Goal: Task Accomplishment & Management: Complete application form

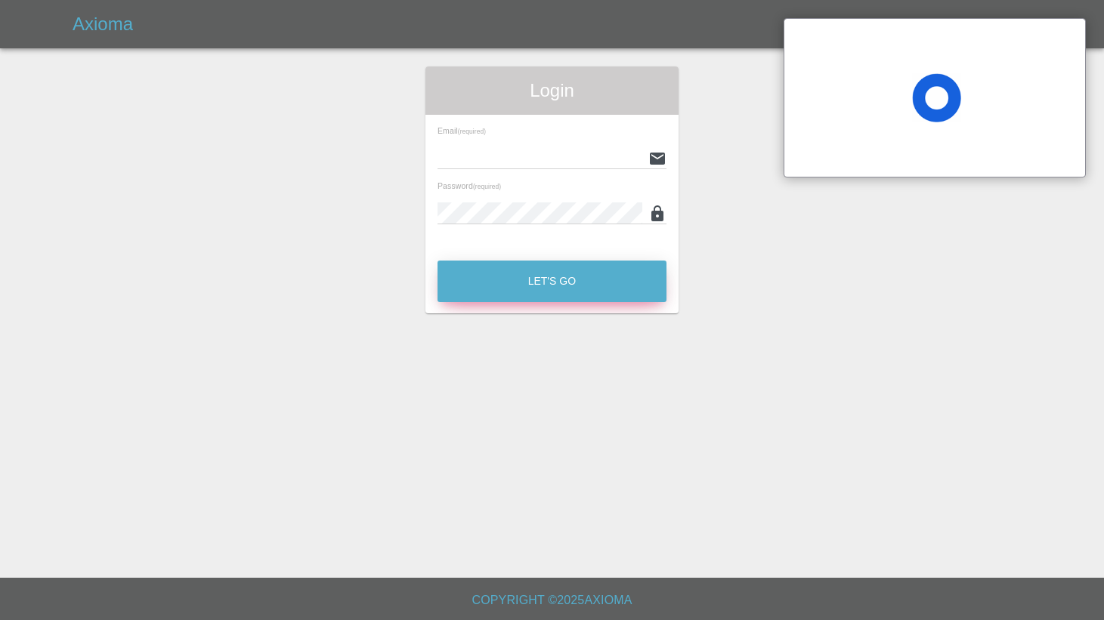
type input "[EMAIL_ADDRESS][DOMAIN_NAME]"
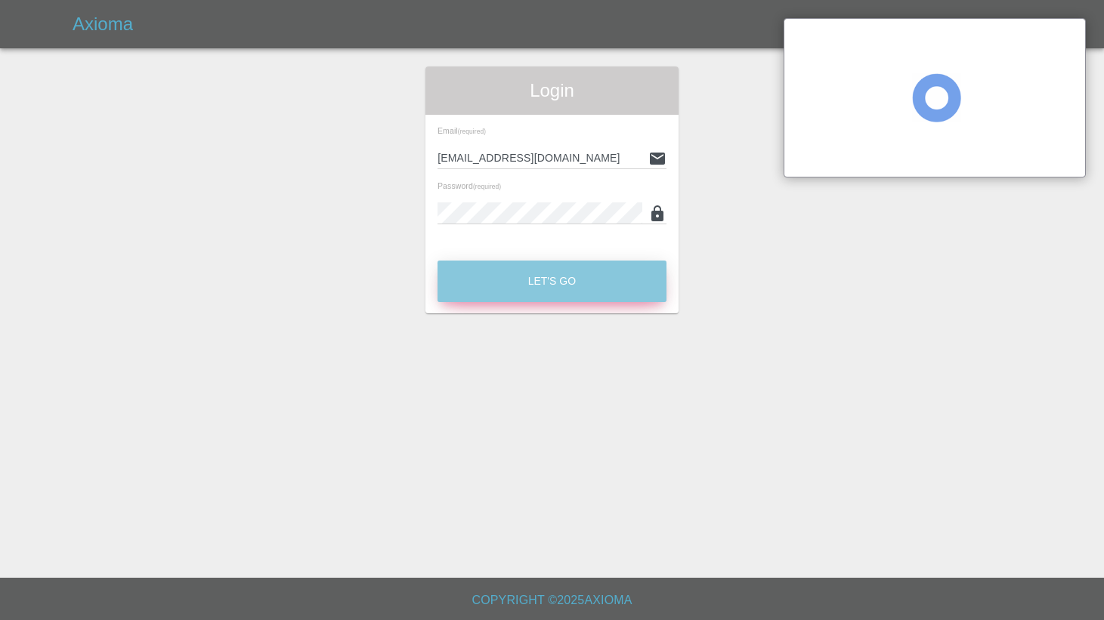
click at [522, 297] on button "Let's Go" at bounding box center [552, 282] width 229 height 42
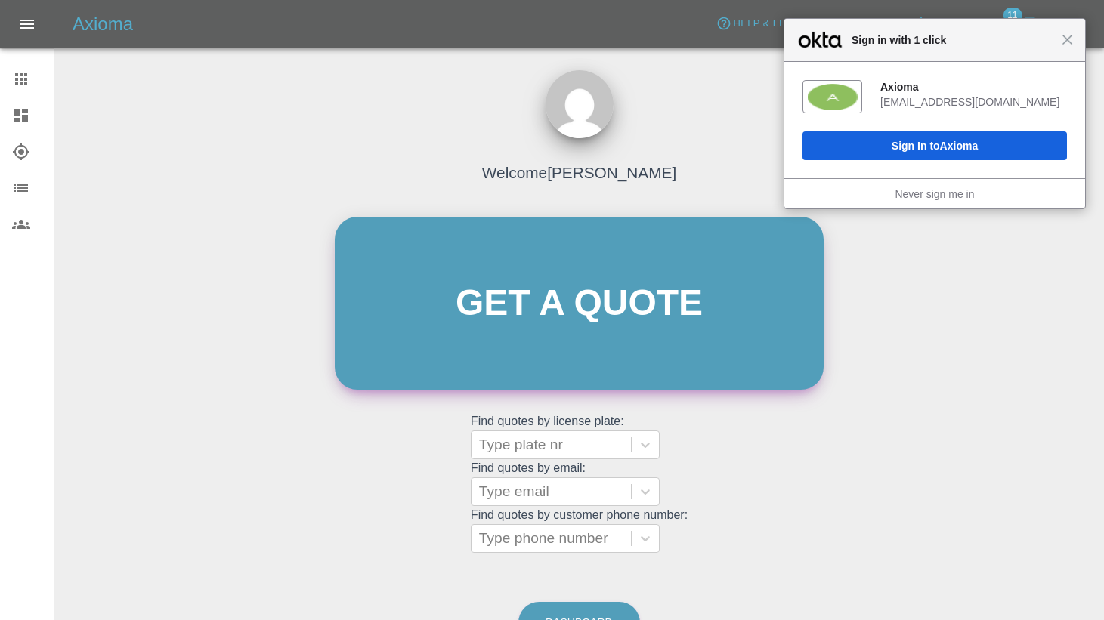
click at [431, 283] on link "Get a quote" at bounding box center [579, 303] width 489 height 173
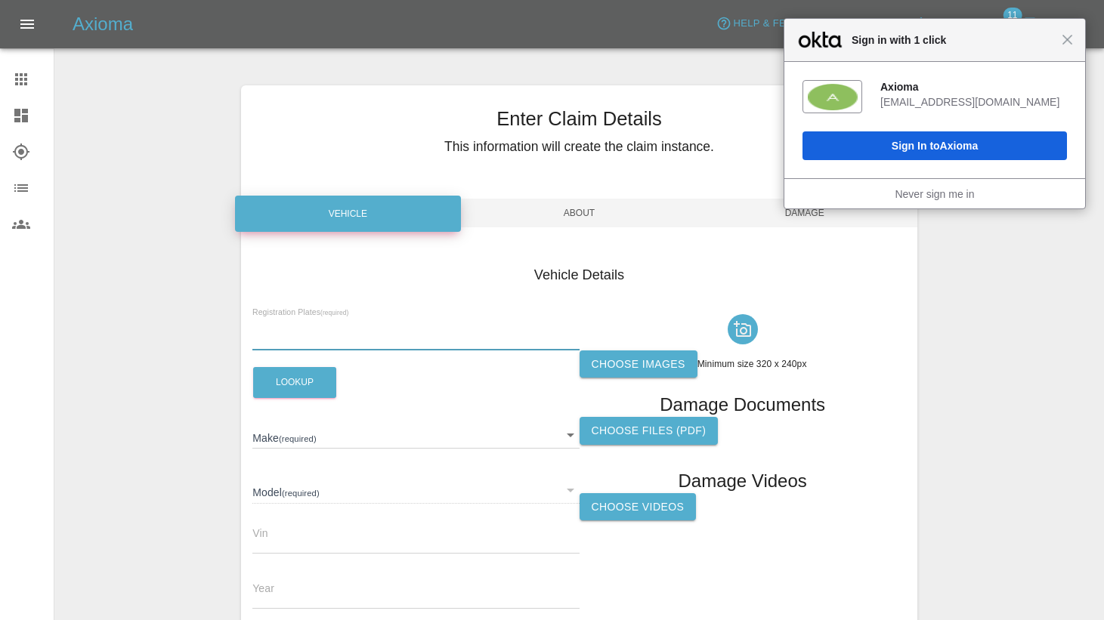
click at [271, 339] on input "text" at bounding box center [415, 340] width 326 height 22
paste input "HL19GJK"
type input "HL19GJK"
click at [292, 389] on button "Lookup" at bounding box center [294, 382] width 83 height 31
type input "TOYOTA"
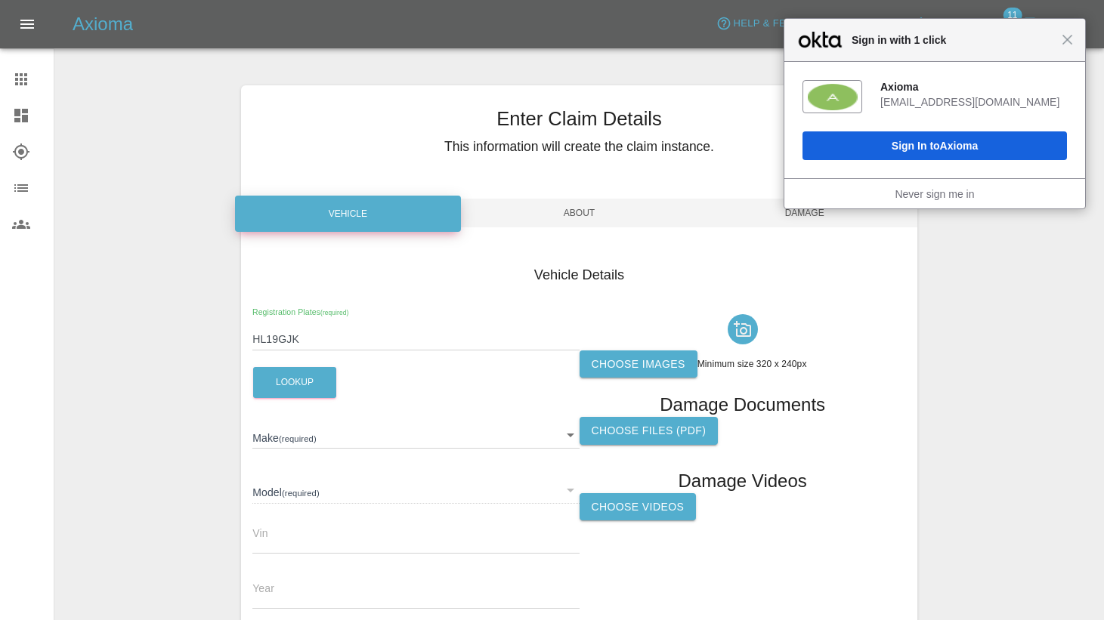
type input "COROLLA"
type input "[US_VEHICLE_IDENTIFICATION_NUMBER]"
type input "2019"
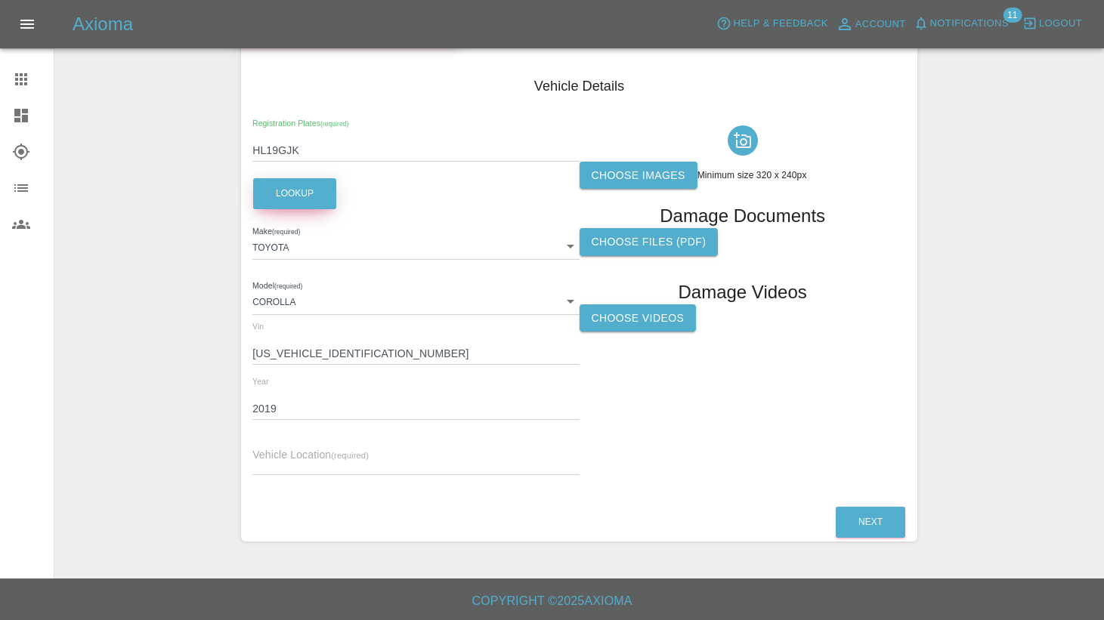
scroll to position [190, 0]
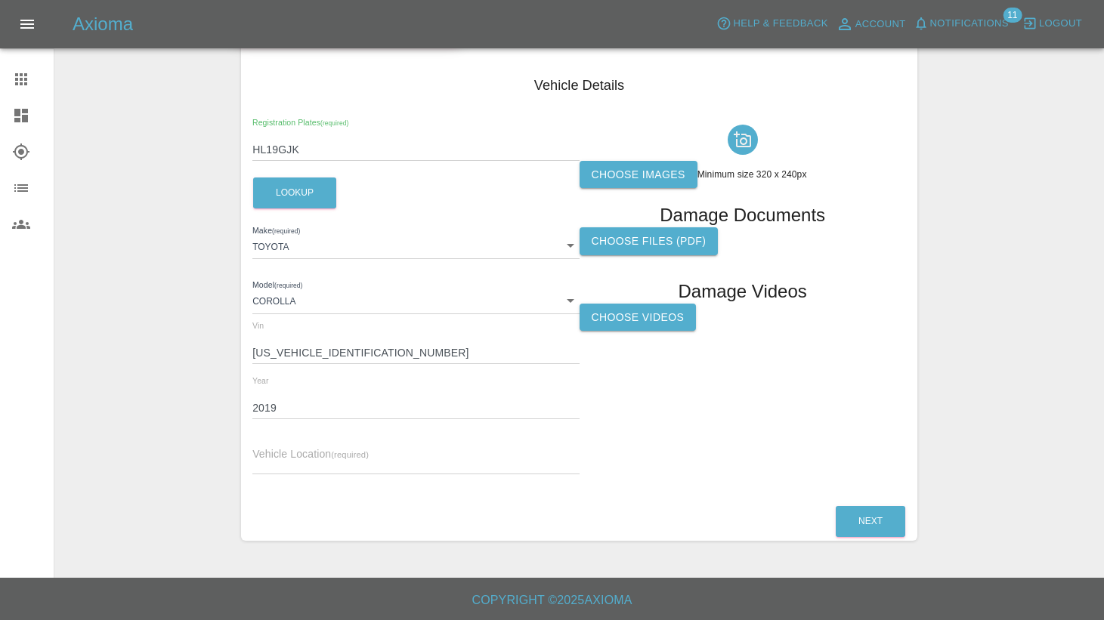
click at [620, 181] on label "Choose images" at bounding box center [639, 175] width 118 height 28
click at [0, 0] on input "Choose images" at bounding box center [0, 0] width 0 height 0
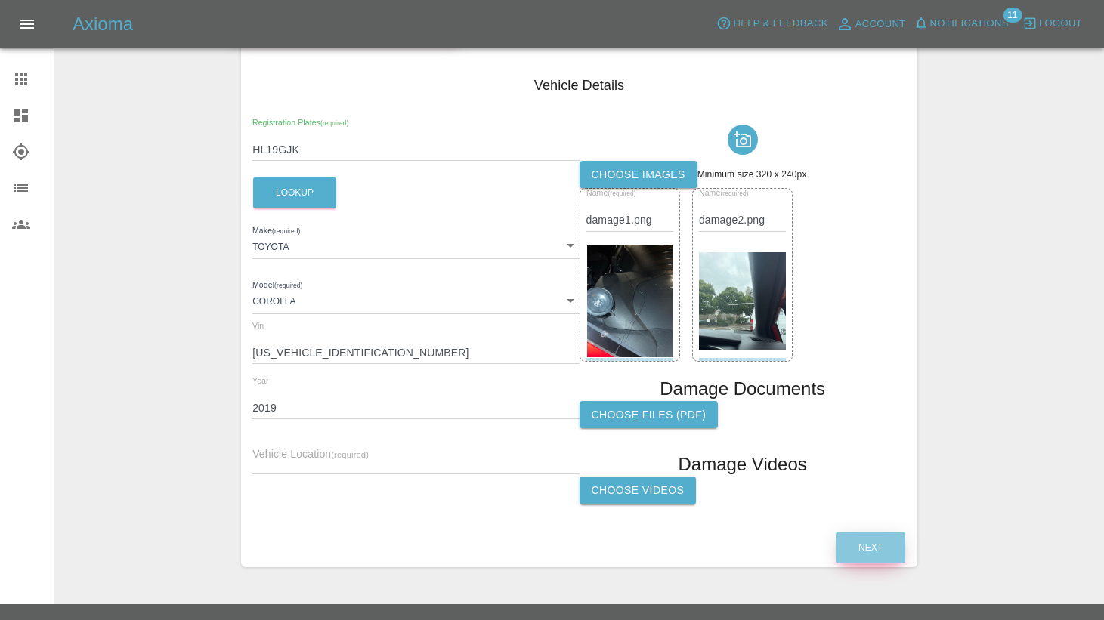
click at [857, 539] on button "Next" at bounding box center [871, 548] width 70 height 31
click at [314, 453] on input "text" at bounding box center [415, 464] width 326 height 22
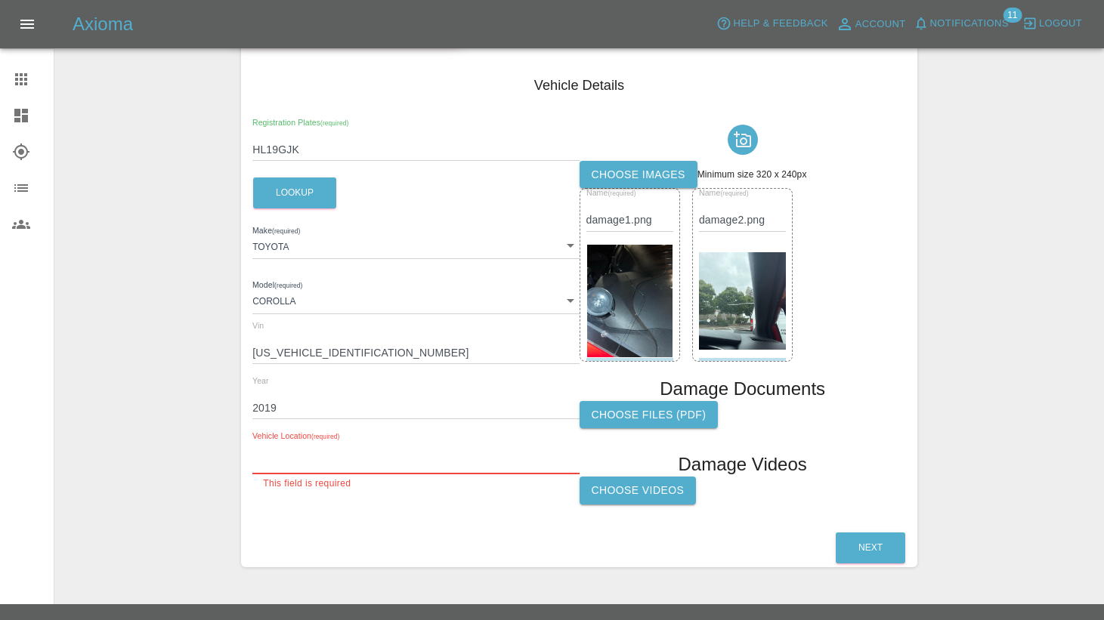
paste input "TW7"
type input "TW7"
click at [901, 546] on button "Next" at bounding box center [871, 548] width 70 height 31
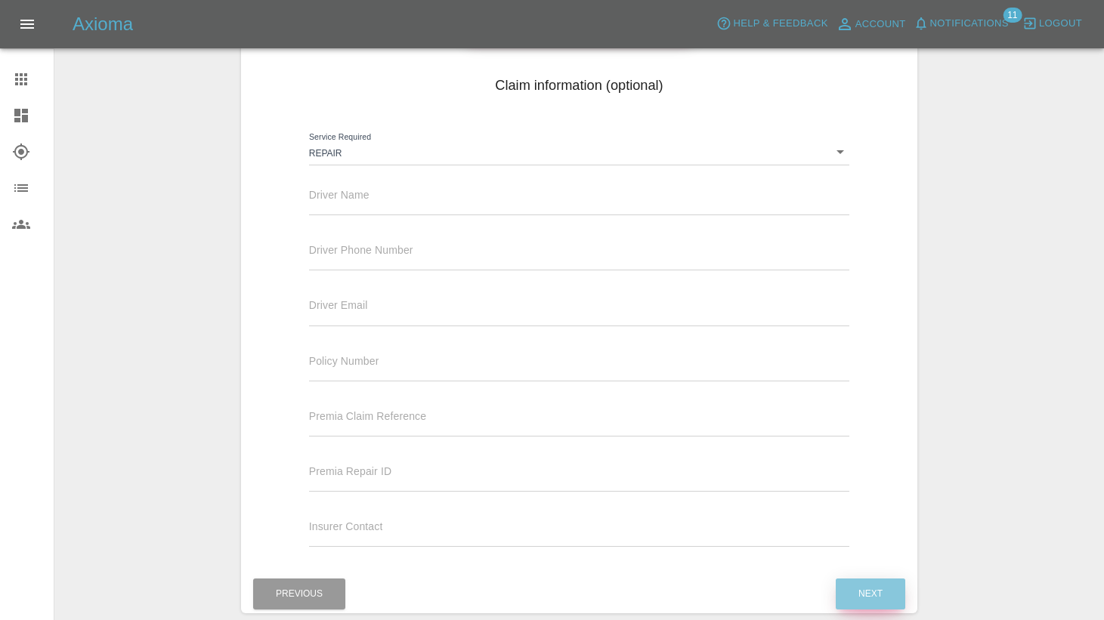
click at [852, 563] on button "Next" at bounding box center [871, 594] width 70 height 31
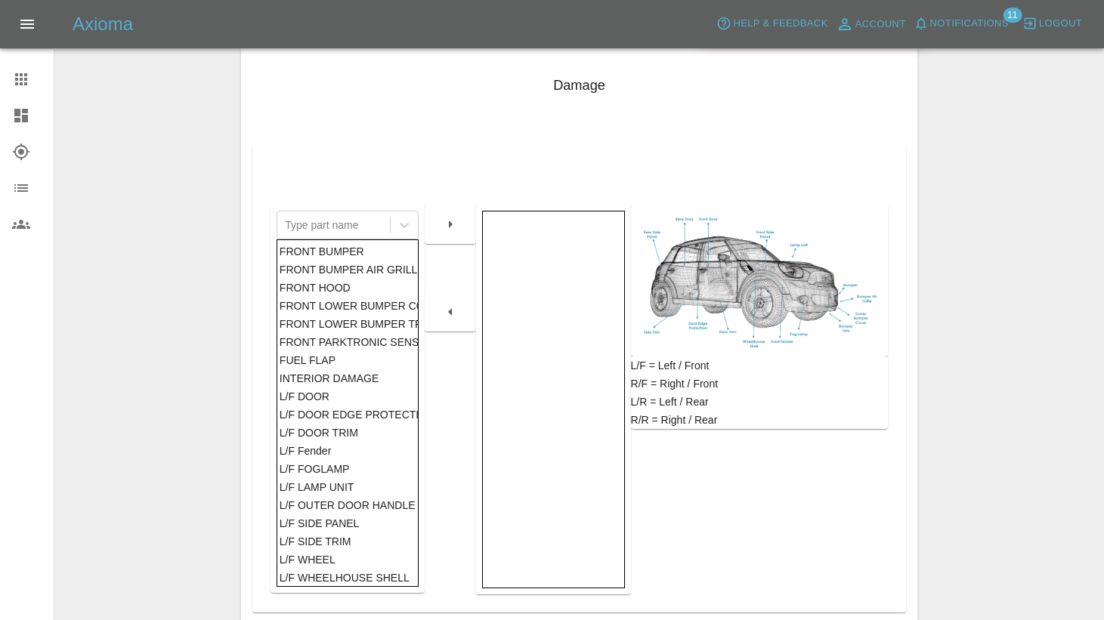
scroll to position [315, 0]
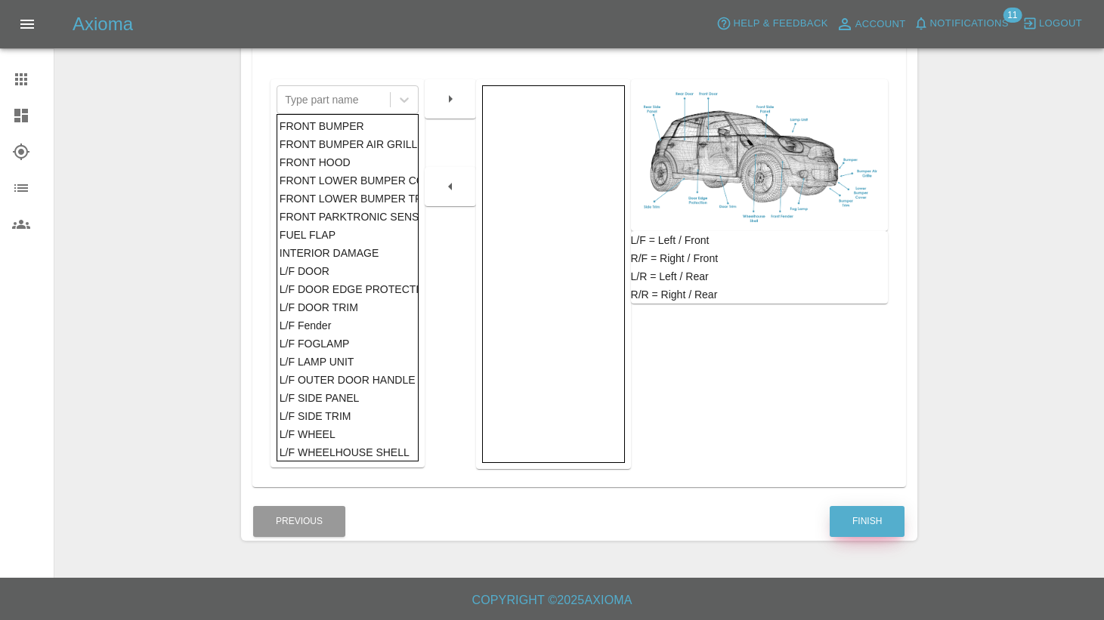
click at [861, 520] on button "Finish" at bounding box center [867, 521] width 75 height 31
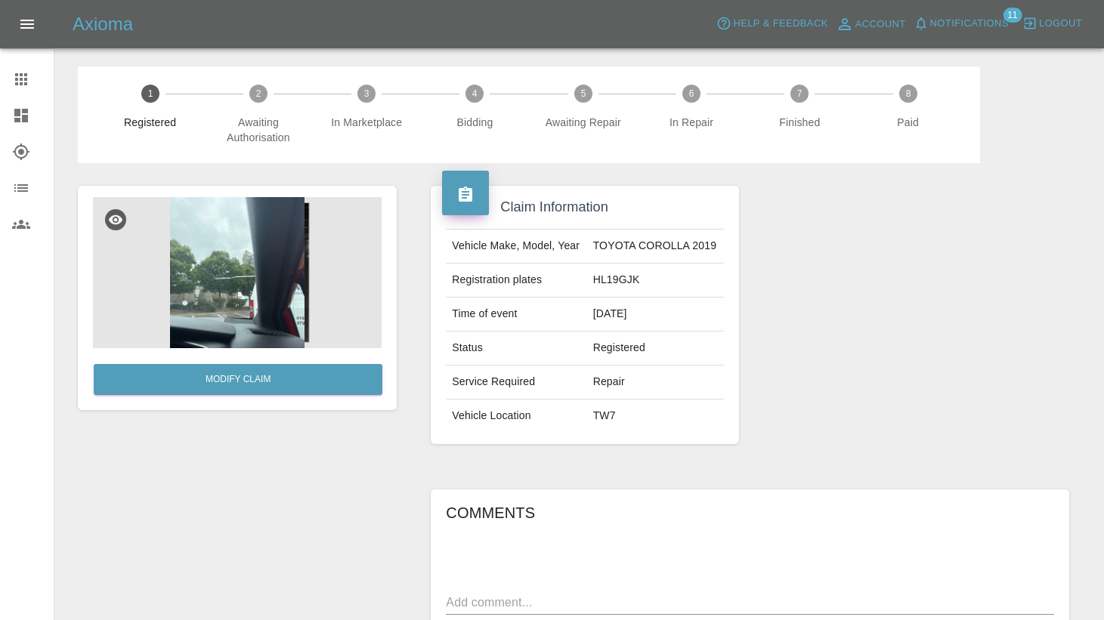
scroll to position [216, 0]
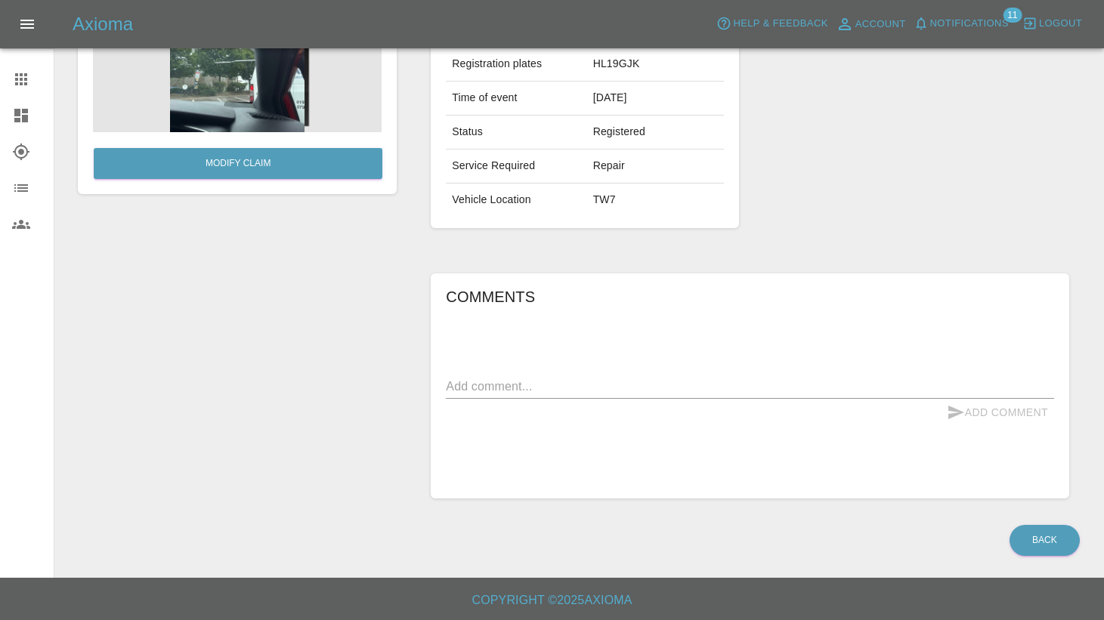
click at [518, 374] on div "Comments x Add Comment" at bounding box center [750, 386] width 608 height 203
click at [515, 376] on div "x" at bounding box center [750, 387] width 608 height 24
paste textarea "Front Windshield Damage Description: I noticed a crack on the windshield this m…"
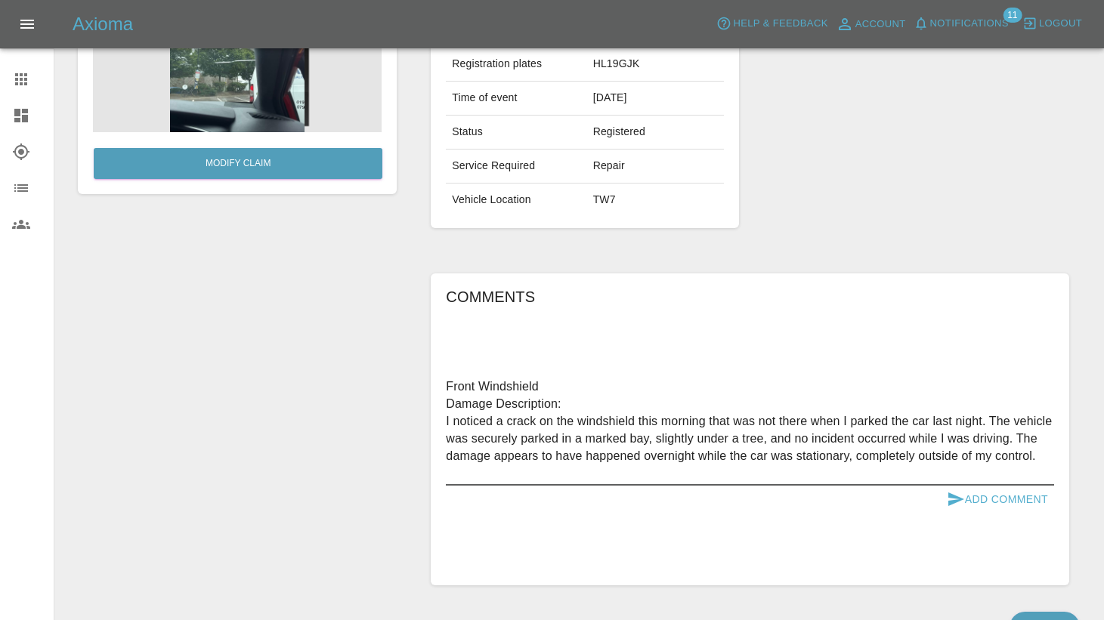
drag, startPoint x: 1035, startPoint y: 477, endPoint x: 639, endPoint y: 438, distance: 398.7
click at [639, 438] on textarea "Front Windshield Damage Description: I noticed a crack on the windshield this m…" at bounding box center [750, 430] width 608 height 104
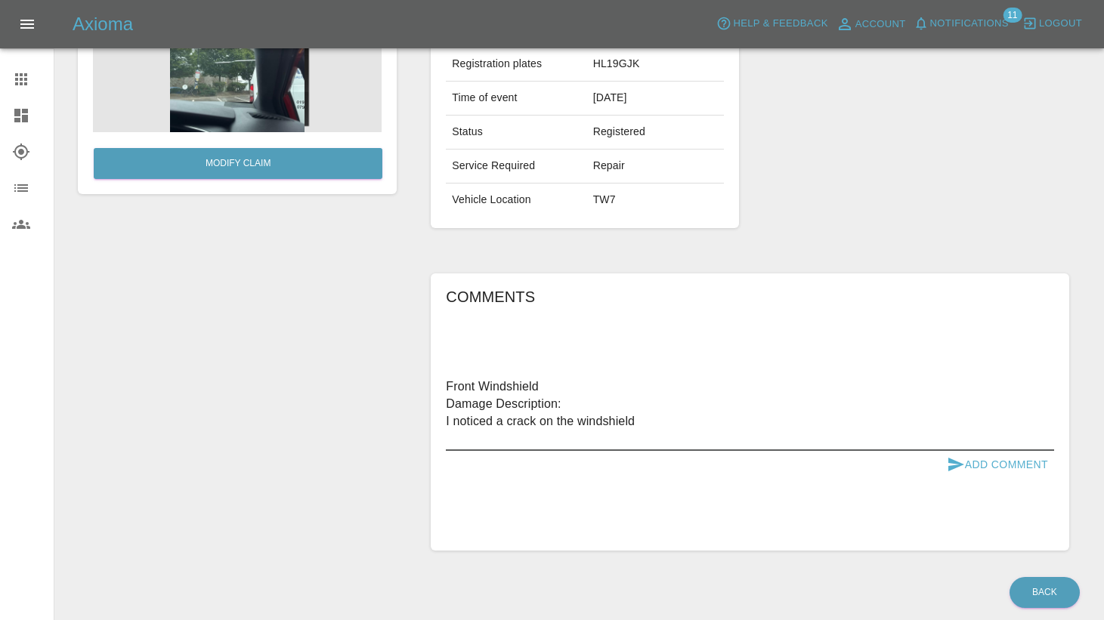
type textarea "Front Windshield Damage Description: I noticed a crack on the windshield"
click at [1003, 462] on button "Add Comment" at bounding box center [997, 465] width 113 height 28
